Goal: Transaction & Acquisition: Purchase product/service

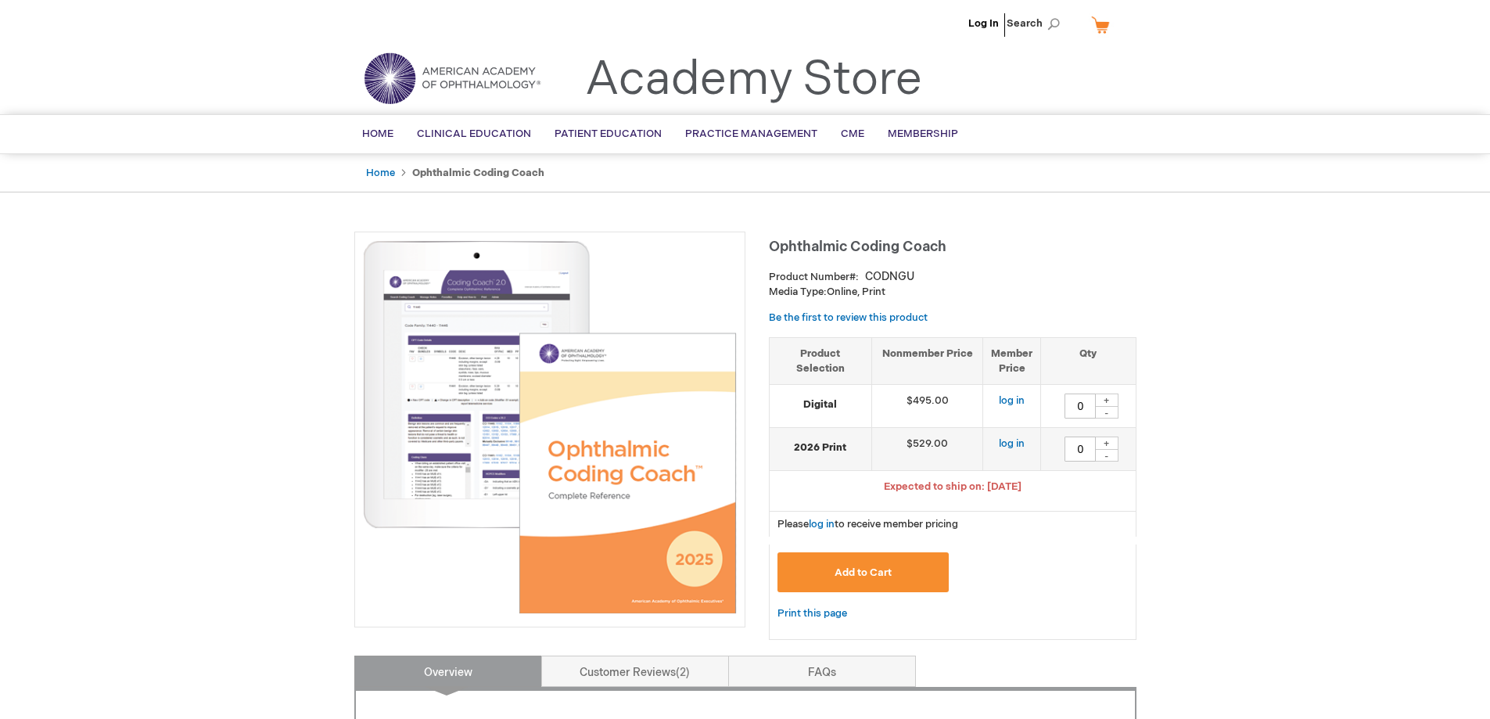
click at [978, 16] on li "Log In" at bounding box center [984, 23] width 38 height 47
click at [984, 23] on link "Log In" at bounding box center [983, 23] width 31 height 13
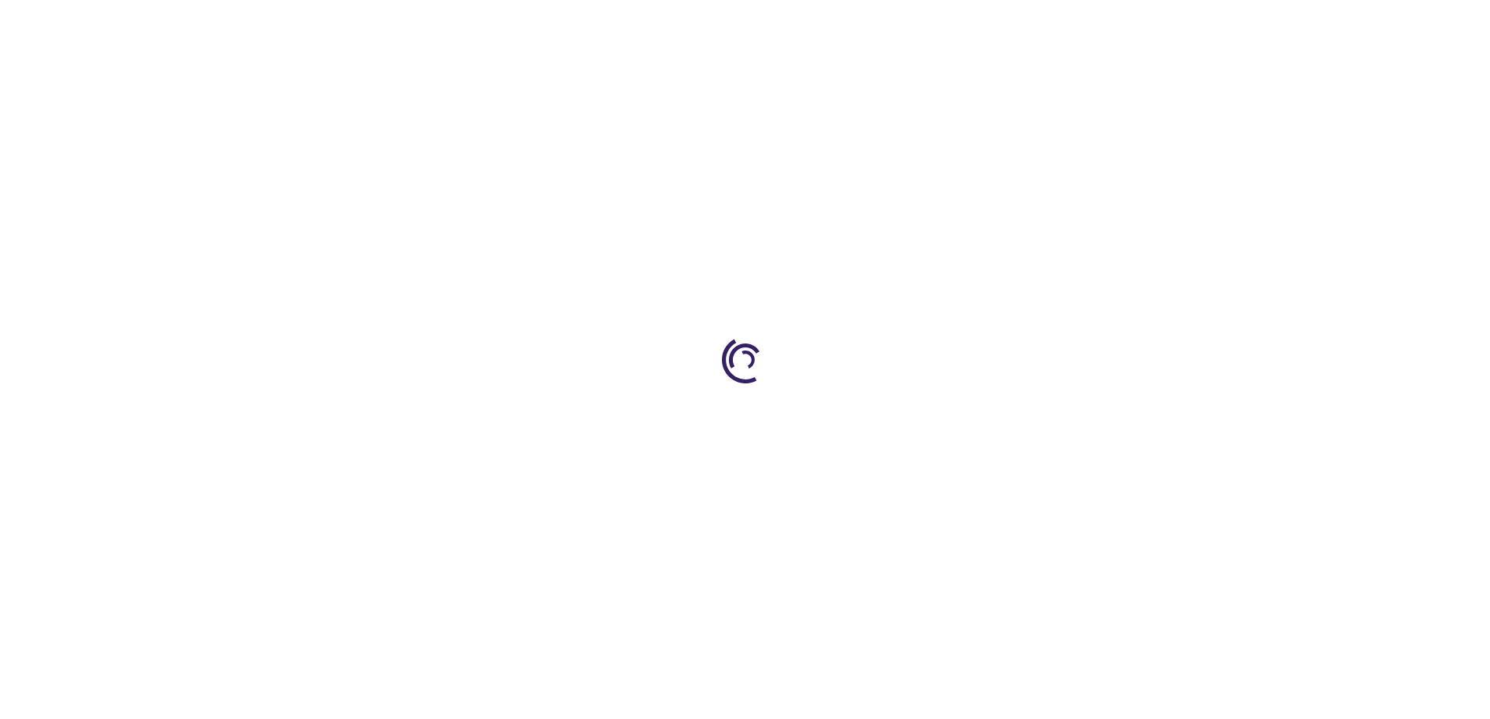
type input "0"
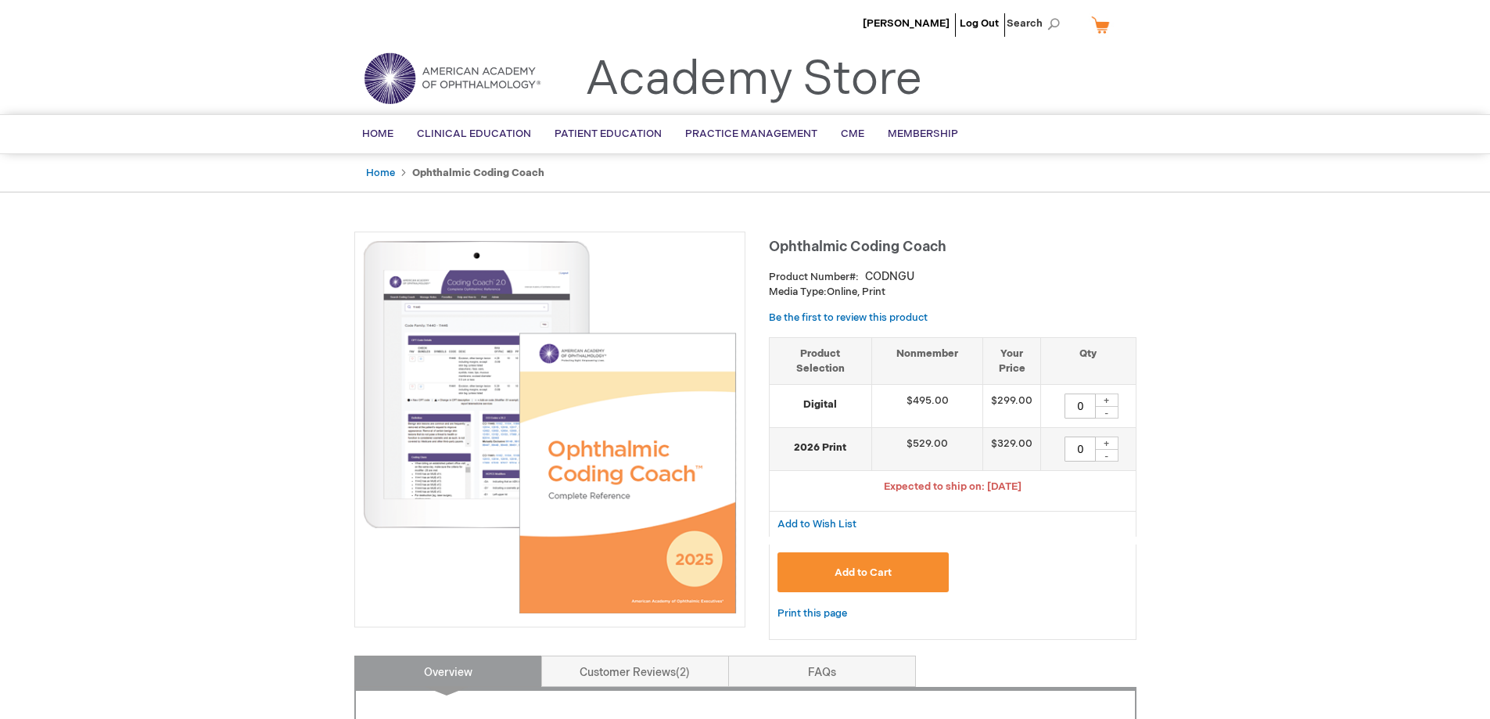
click at [1109, 444] on div "+" at bounding box center [1106, 443] width 23 height 13
type input "1"
